Goal: Information Seeking & Learning: Learn about a topic

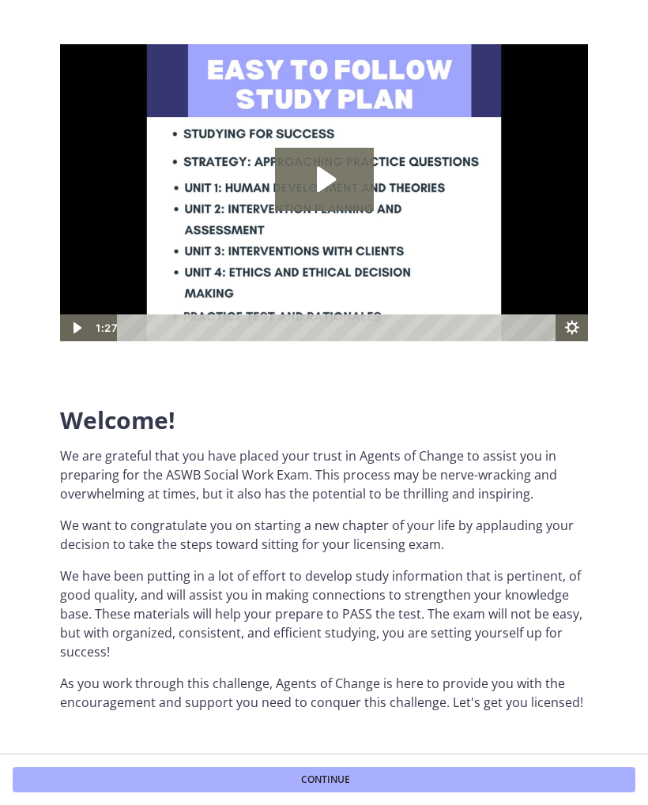
click at [330, 790] on button "Continue" at bounding box center [324, 779] width 623 height 25
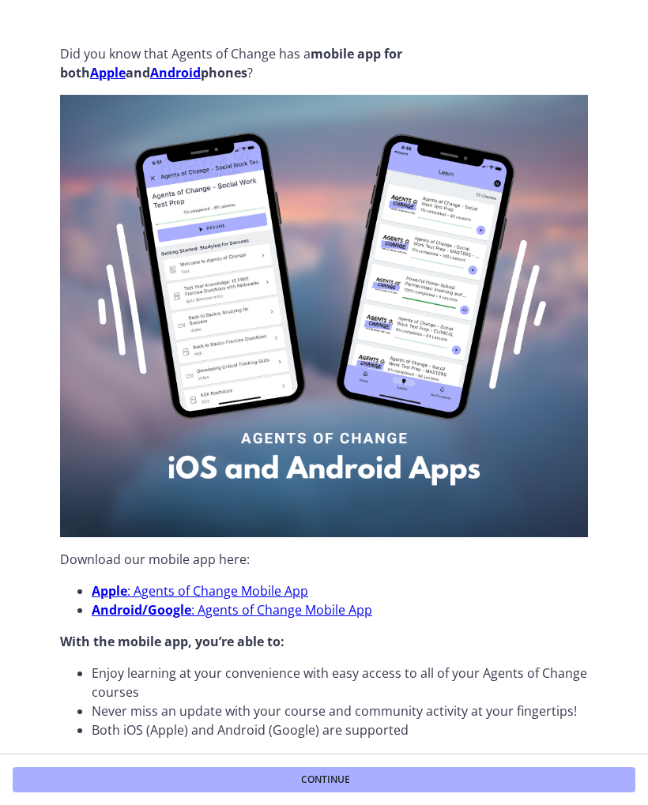
click at [290, 785] on button "Continue" at bounding box center [324, 779] width 623 height 25
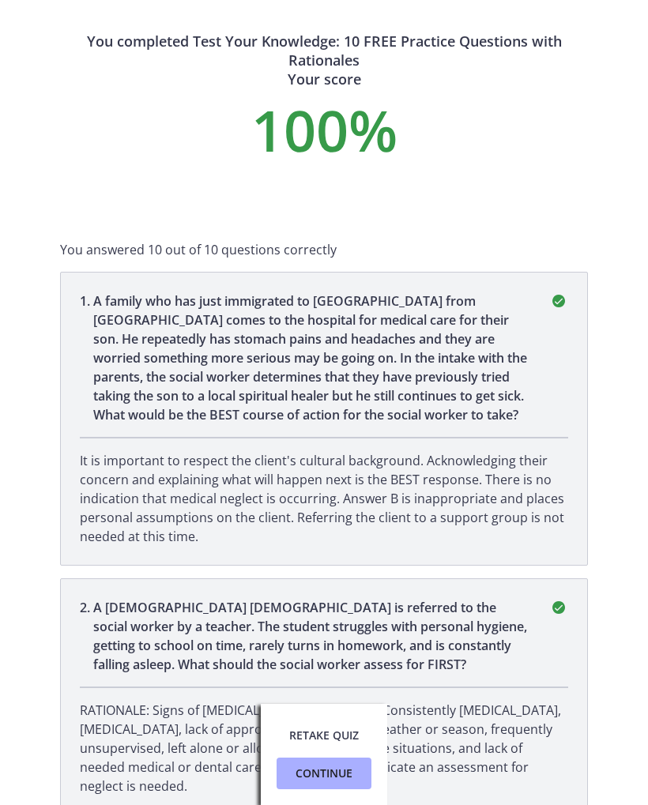
click at [313, 777] on span "Continue" at bounding box center [324, 773] width 57 height 19
